Goal: Task Accomplishment & Management: Use online tool/utility

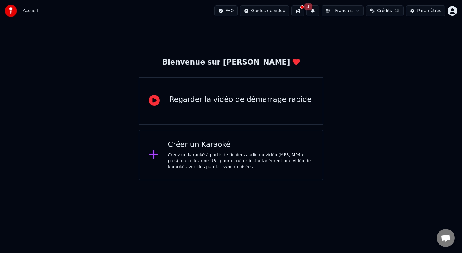
click at [220, 157] on div "Créez un karaoké à partir de fichiers audio ou vidéo (MP3, MP4 et plus), ou col…" at bounding box center [240, 161] width 145 height 18
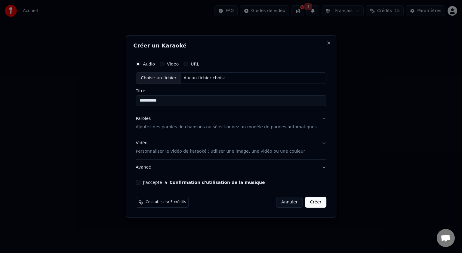
type input "**********"
click at [150, 120] on div "Paroles" at bounding box center [143, 119] width 15 height 6
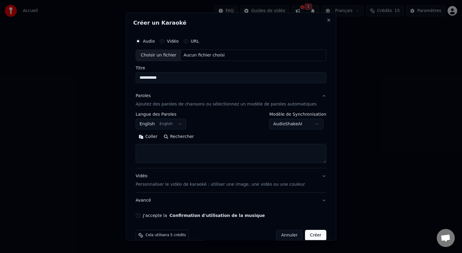
click at [155, 136] on button "Coller" at bounding box center [148, 137] width 25 height 10
click at [312, 177] on button "Vidéo Personnaliser le vidéo de karaoké : utiliser une image, une vidéo ou une …" at bounding box center [231, 180] width 191 height 24
type textarea "**********"
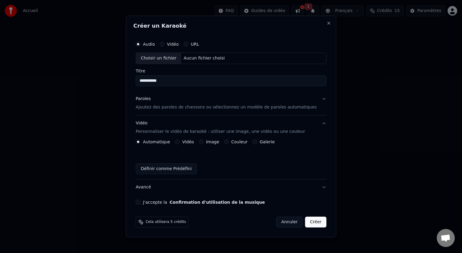
click at [237, 142] on label "Couleur" at bounding box center [239, 142] width 16 height 4
click at [229, 142] on button "Couleur" at bounding box center [226, 141] width 5 height 5
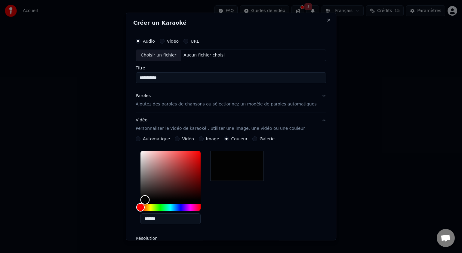
drag, startPoint x: 144, startPoint y: 201, endPoint x: 152, endPoint y: 200, distance: 7.4
click at [150, 200] on div "Color" at bounding box center [144, 199] width 9 height 9
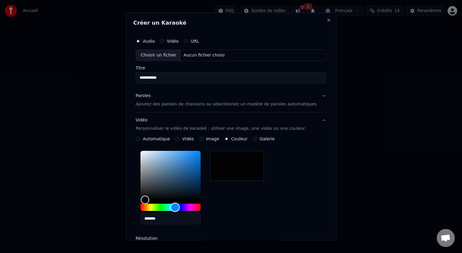
drag, startPoint x: 149, startPoint y: 209, endPoint x: 182, endPoint y: 213, distance: 32.7
click at [182, 213] on div "*******" at bounding box center [170, 189] width 60 height 76
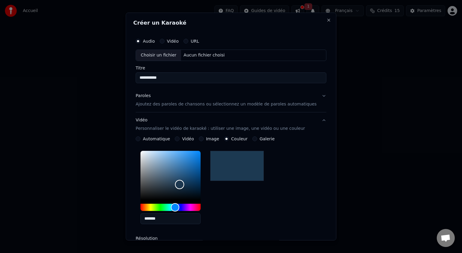
type input "*******"
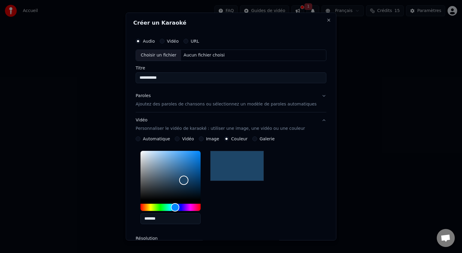
drag, startPoint x: 153, startPoint y: 198, endPoint x: 190, endPoint y: 180, distance: 41.6
click at [188, 180] on div "Color" at bounding box center [183, 180] width 9 height 9
click at [157, 239] on label "Résolution" at bounding box center [166, 238] width 60 height 4
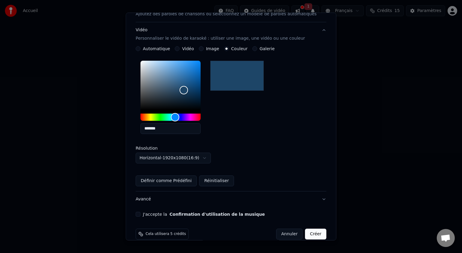
scroll to position [99, 0]
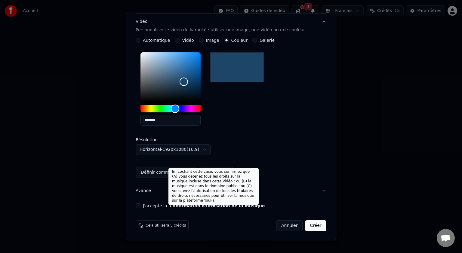
click at [176, 206] on button "Confirmation d'utilisation de la musique" at bounding box center [217, 206] width 95 height 4
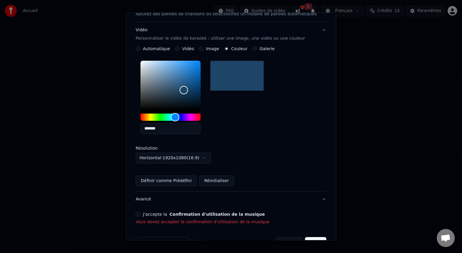
scroll to position [107, 0]
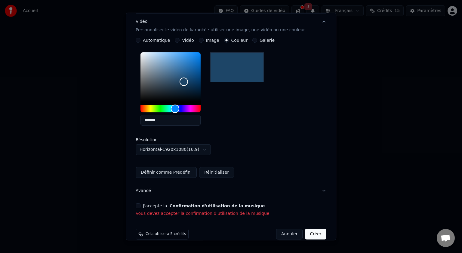
click at [140, 207] on button "J'accepte la Confirmation d'utilisation de la musique" at bounding box center [138, 206] width 5 height 5
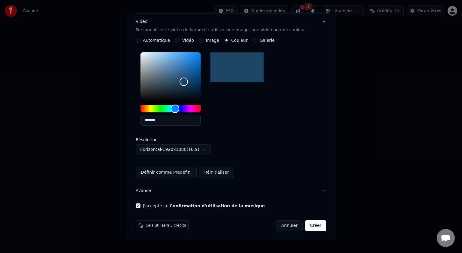
click at [305, 224] on button "Créer" at bounding box center [315, 225] width 21 height 11
click at [305, 226] on button "Créer" at bounding box center [315, 225] width 21 height 11
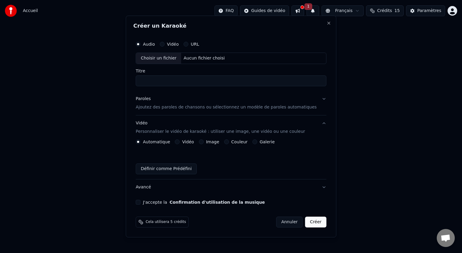
scroll to position [0, 0]
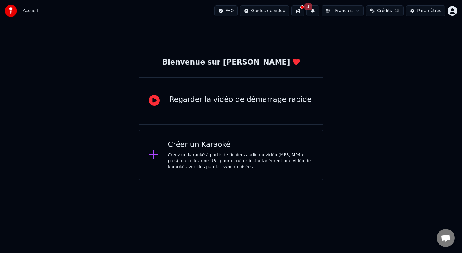
click at [304, 11] on button at bounding box center [297, 10] width 13 height 11
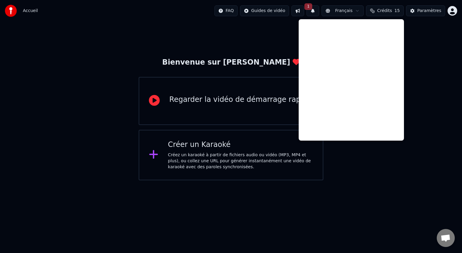
click at [341, 172] on div "Bienvenue sur Youka Regarder la vidéo de démarrage rapide Créer un Karaoké Crée…" at bounding box center [231, 101] width 462 height 159
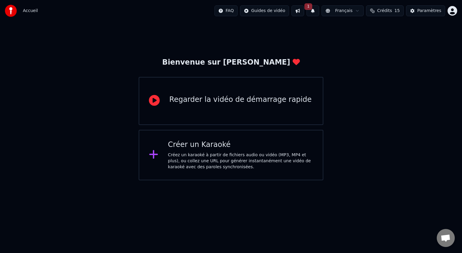
click at [194, 148] on div "Créer un Karaoké" at bounding box center [240, 145] width 145 height 10
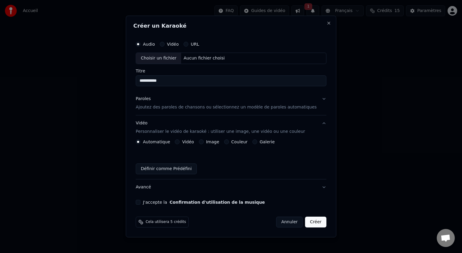
type input "**********"
click at [161, 108] on p "Ajoutez des paroles de chansons ou sélectionnez un modèle de paroles automatiqu…" at bounding box center [226, 107] width 181 height 6
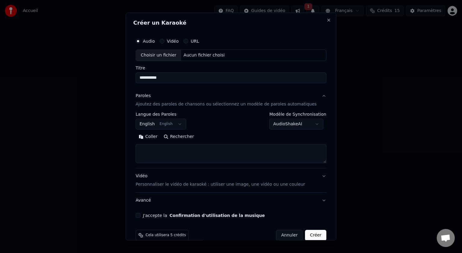
click at [154, 136] on button "Coller" at bounding box center [148, 137] width 25 height 10
click at [163, 185] on p "Personnaliser le vidéo de karaoké : utiliser une image, une vidéo ou une couleur" at bounding box center [220, 185] width 169 height 6
type textarea "**********"
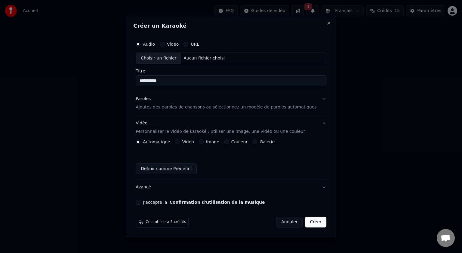
click at [245, 143] on label "Couleur" at bounding box center [239, 142] width 16 height 4
click at [229, 143] on button "Couleur" at bounding box center [226, 141] width 5 height 5
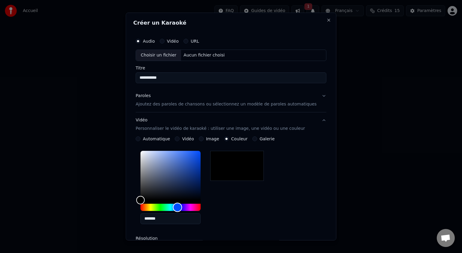
drag, startPoint x: 147, startPoint y: 207, endPoint x: 184, endPoint y: 207, distance: 37.0
click at [182, 207] on div "Hue" at bounding box center [177, 207] width 9 height 9
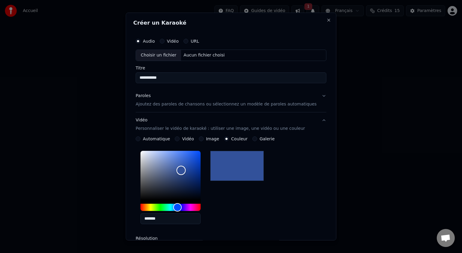
type input "*******"
drag, startPoint x: 147, startPoint y: 200, endPoint x: 187, endPoint y: 170, distance: 49.8
click at [185, 170] on div "Color" at bounding box center [180, 170] width 9 height 9
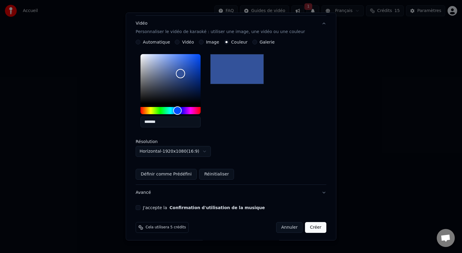
scroll to position [99, 0]
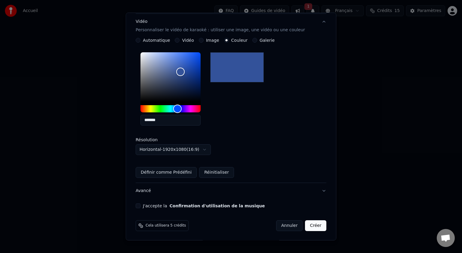
click at [140, 207] on button "J'accepte la Confirmation d'utilisation de la musique" at bounding box center [138, 206] width 5 height 5
click at [165, 171] on button "Définir comme Prédéfini" at bounding box center [166, 172] width 61 height 11
click at [308, 224] on button "Créer" at bounding box center [315, 225] width 21 height 11
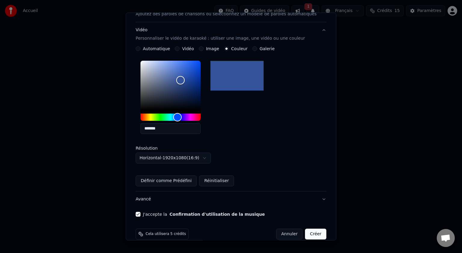
scroll to position [107, 0]
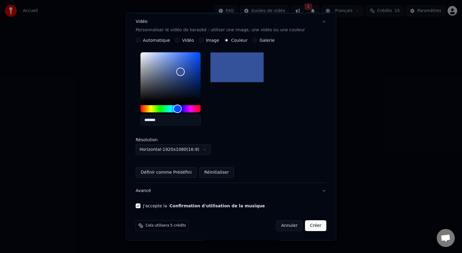
click at [308, 224] on button "Créer" at bounding box center [315, 225] width 21 height 11
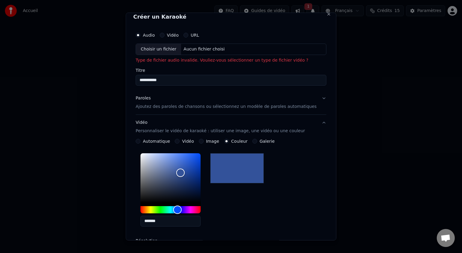
scroll to position [0, 0]
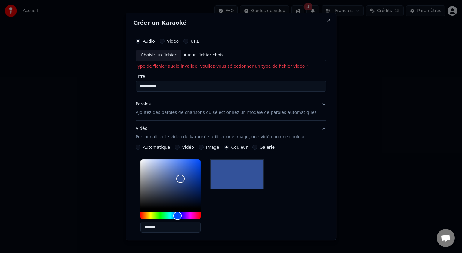
click at [166, 55] on div "Choisir un fichier" at bounding box center [158, 55] width 45 height 11
type input "**********"
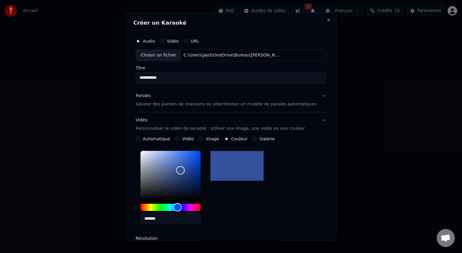
click at [142, 96] on div "Paroles" at bounding box center [143, 96] width 15 height 6
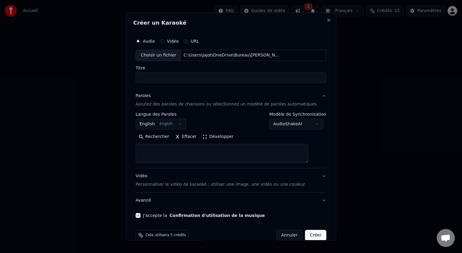
select select
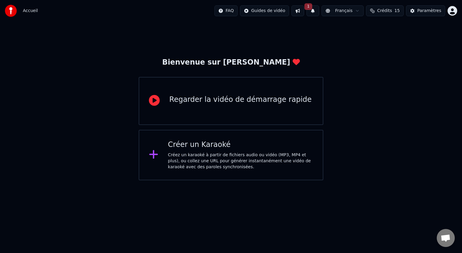
click at [208, 140] on div "Créer un Karaoké" at bounding box center [240, 145] width 145 height 10
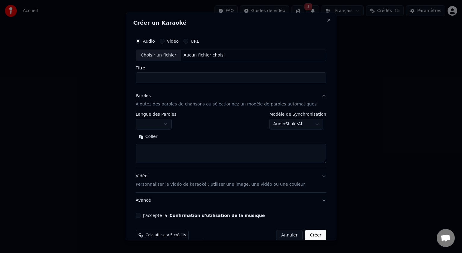
click at [154, 55] on div "Choisir un fichier" at bounding box center [158, 55] width 45 height 11
type input "**********"
click at [161, 104] on p "Ajoutez des paroles de chansons ou sélectionnez un modèle de paroles automatiqu…" at bounding box center [226, 104] width 181 height 6
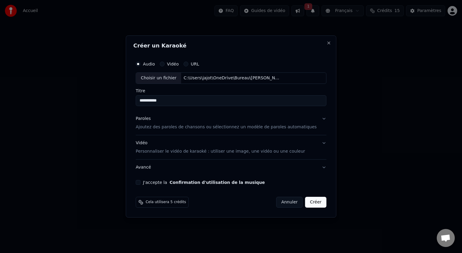
click at [160, 124] on p "Ajoutez des paroles de chansons ou sélectionnez un modèle de paroles automatiqu…" at bounding box center [226, 127] width 181 height 6
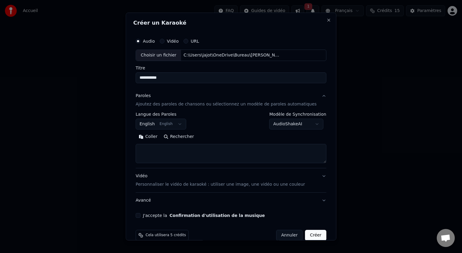
click at [155, 137] on button "Coller" at bounding box center [148, 137] width 25 height 10
type textarea "**********"
click at [176, 41] on label "Vidéo" at bounding box center [173, 41] width 12 height 4
click at [164, 41] on button "Vidéo" at bounding box center [162, 41] width 5 height 5
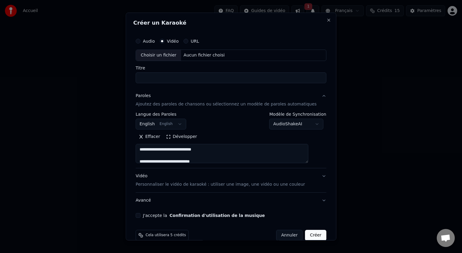
click at [168, 184] on p "Personnaliser le vidéo de karaoké : utiliser une image, une vidéo ou une couleur" at bounding box center [220, 185] width 169 height 6
type textarea "**********"
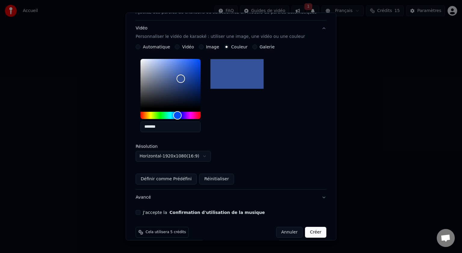
scroll to position [99, 0]
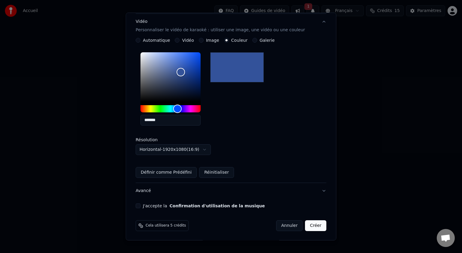
click at [154, 172] on button "Définir comme Prédéfini" at bounding box center [166, 172] width 61 height 11
click at [305, 225] on button "Créer" at bounding box center [315, 225] width 21 height 11
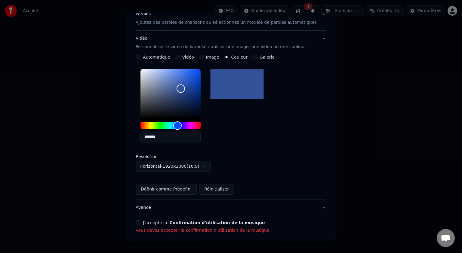
scroll to position [115, 0]
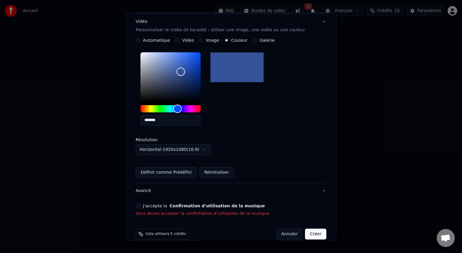
click at [140, 204] on button "J'accepte la Confirmation d'utilisation de la musique" at bounding box center [138, 206] width 5 height 5
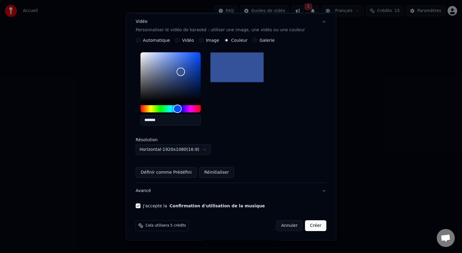
click at [305, 226] on button "Créer" at bounding box center [315, 225] width 21 height 11
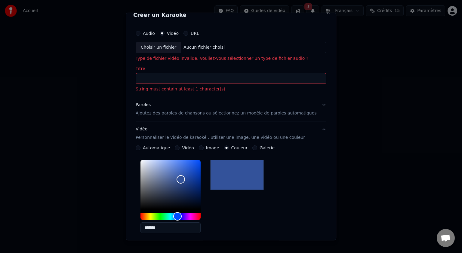
scroll to position [0, 0]
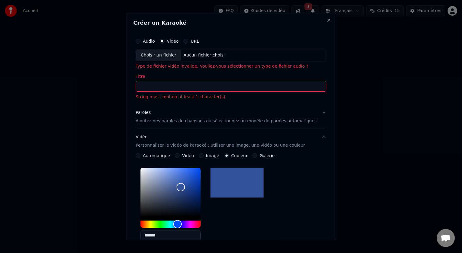
click at [178, 87] on input "Titre" at bounding box center [231, 86] width 191 height 11
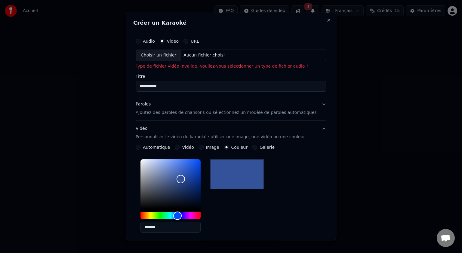
type input "**********"
click at [158, 37] on div "Audio Vidéo URL" at bounding box center [231, 41] width 191 height 12
click at [155, 41] on label "Audio" at bounding box center [149, 41] width 12 height 4
click at [140, 41] on button "Audio" at bounding box center [138, 41] width 5 height 5
click at [167, 57] on div "Choisir un fichier" at bounding box center [158, 55] width 45 height 11
